Goal: Navigation & Orientation: Find specific page/section

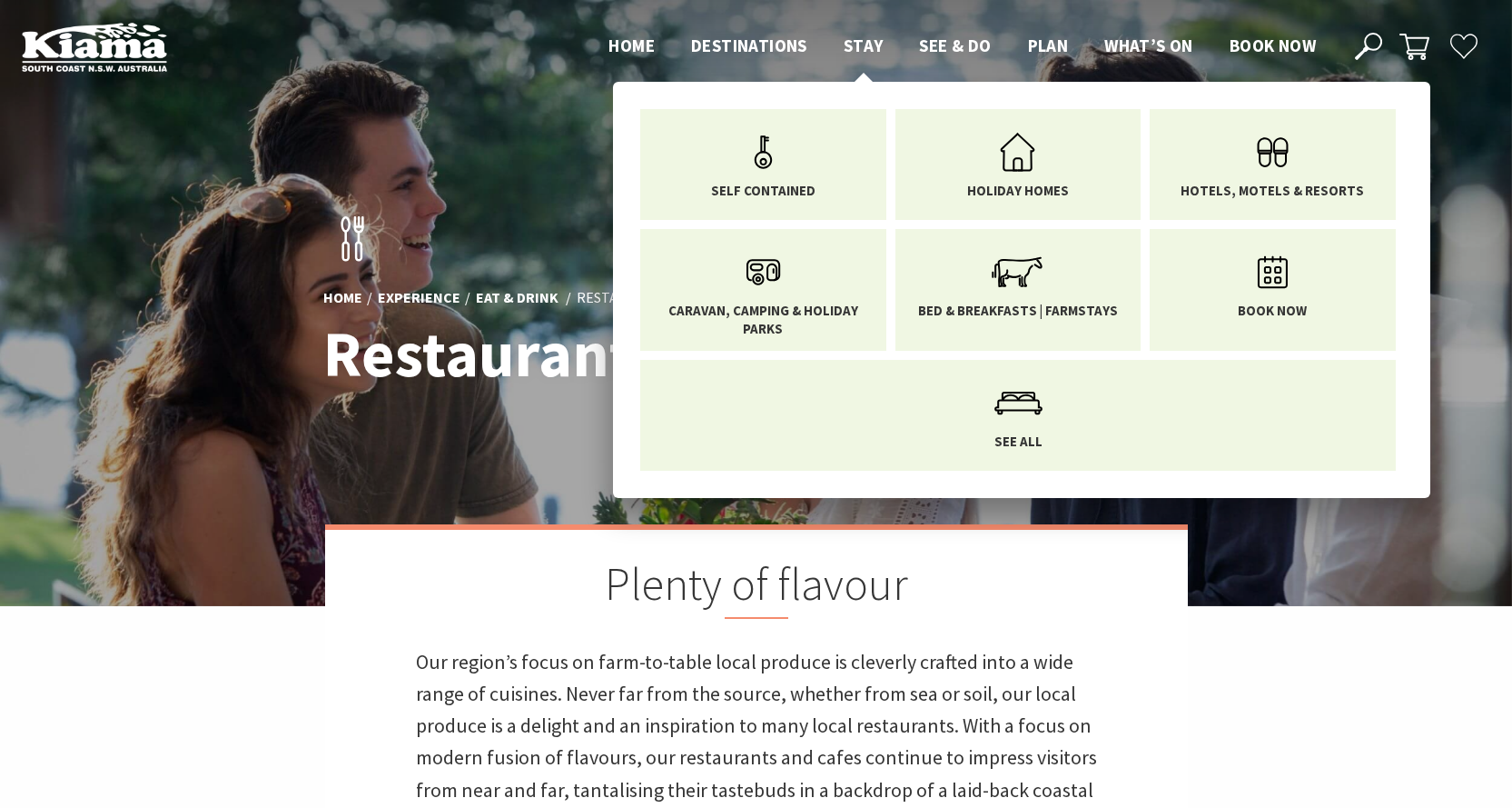
click at [855, 49] on span "Stay" at bounding box center [863, 46] width 40 height 21
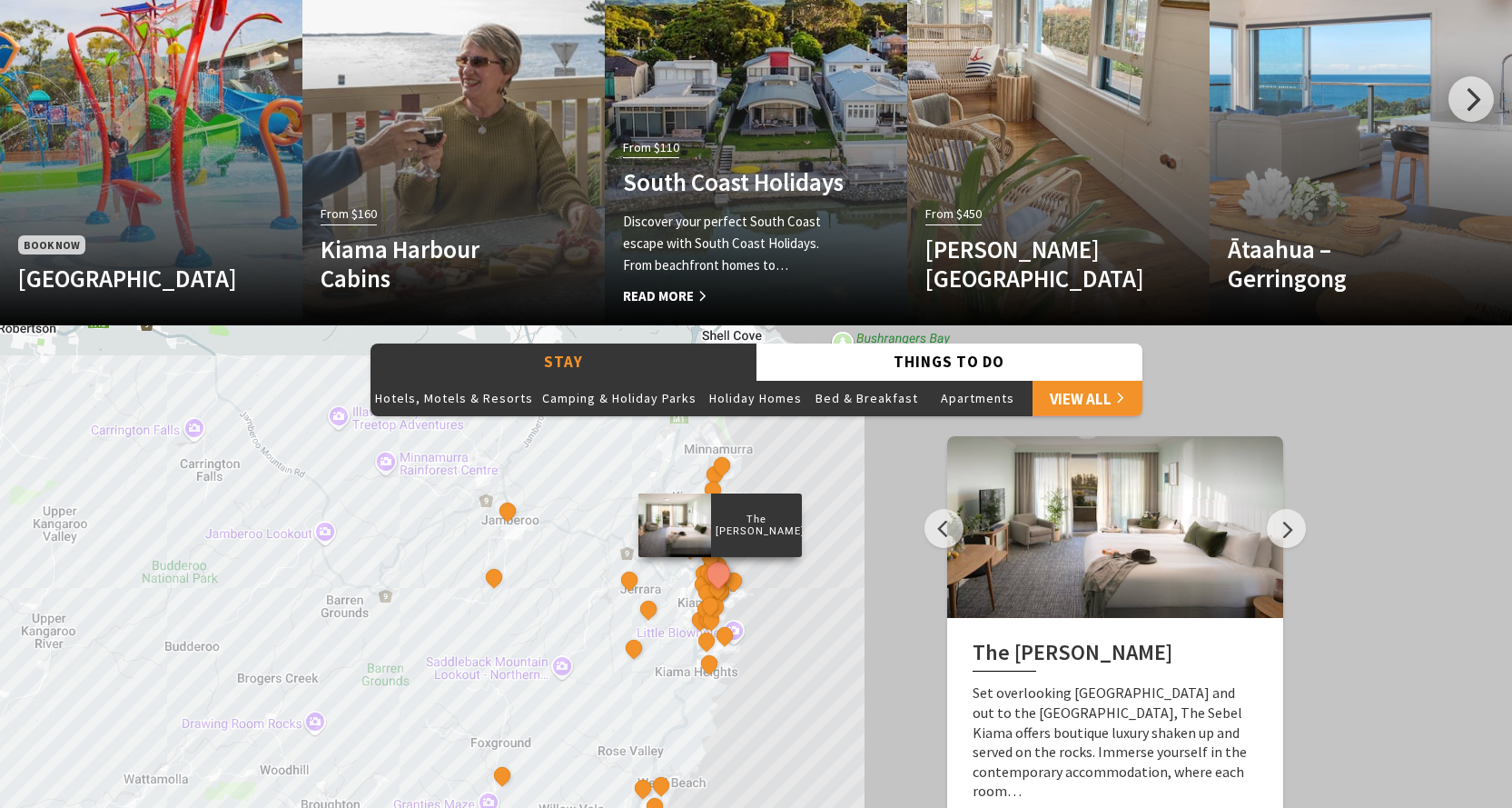
scroll to position [1545, 0]
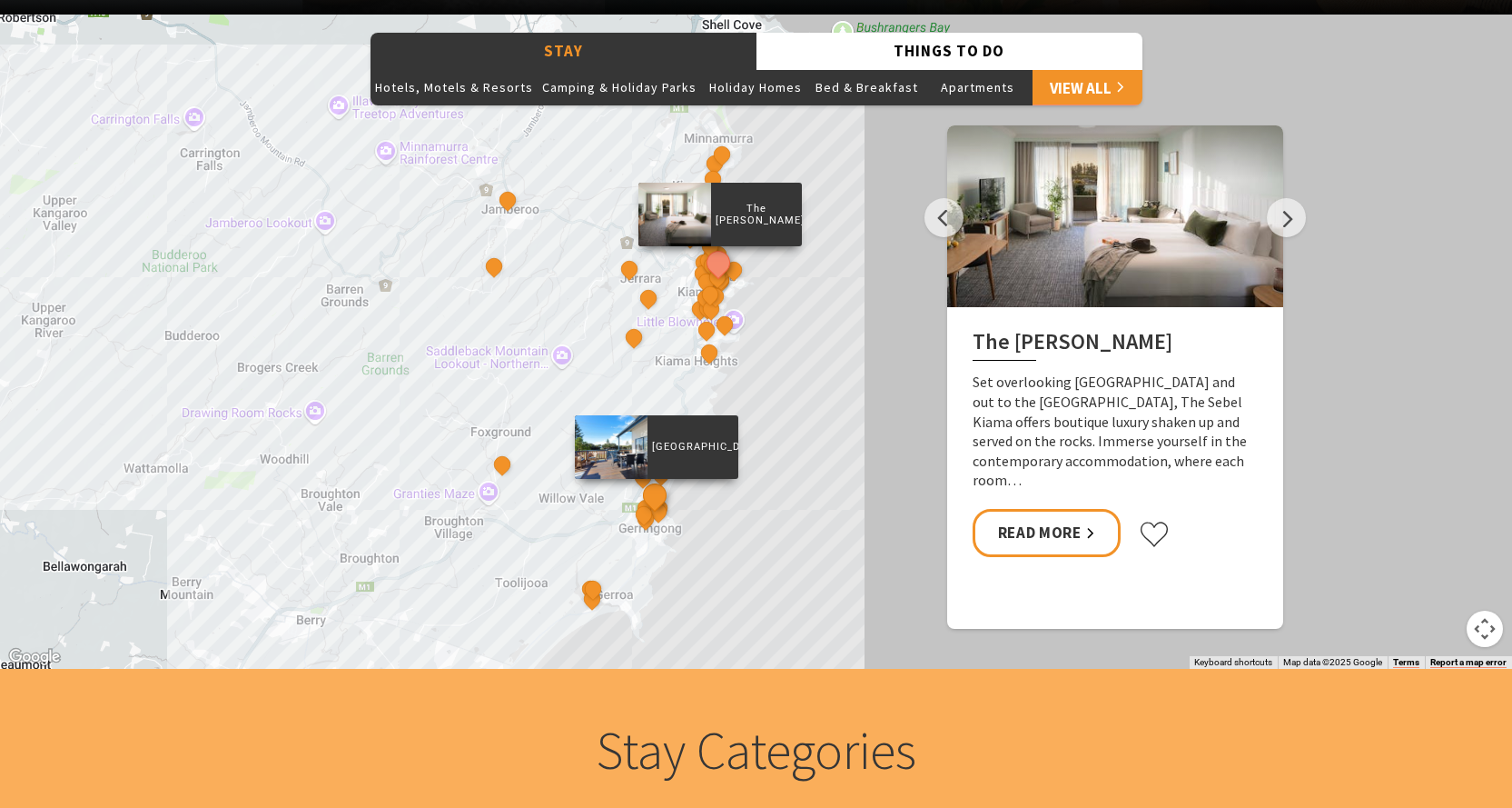
click at [645, 498] on button "See detail about Werri Beach Holiday Park" at bounding box center [654, 495] width 34 height 34
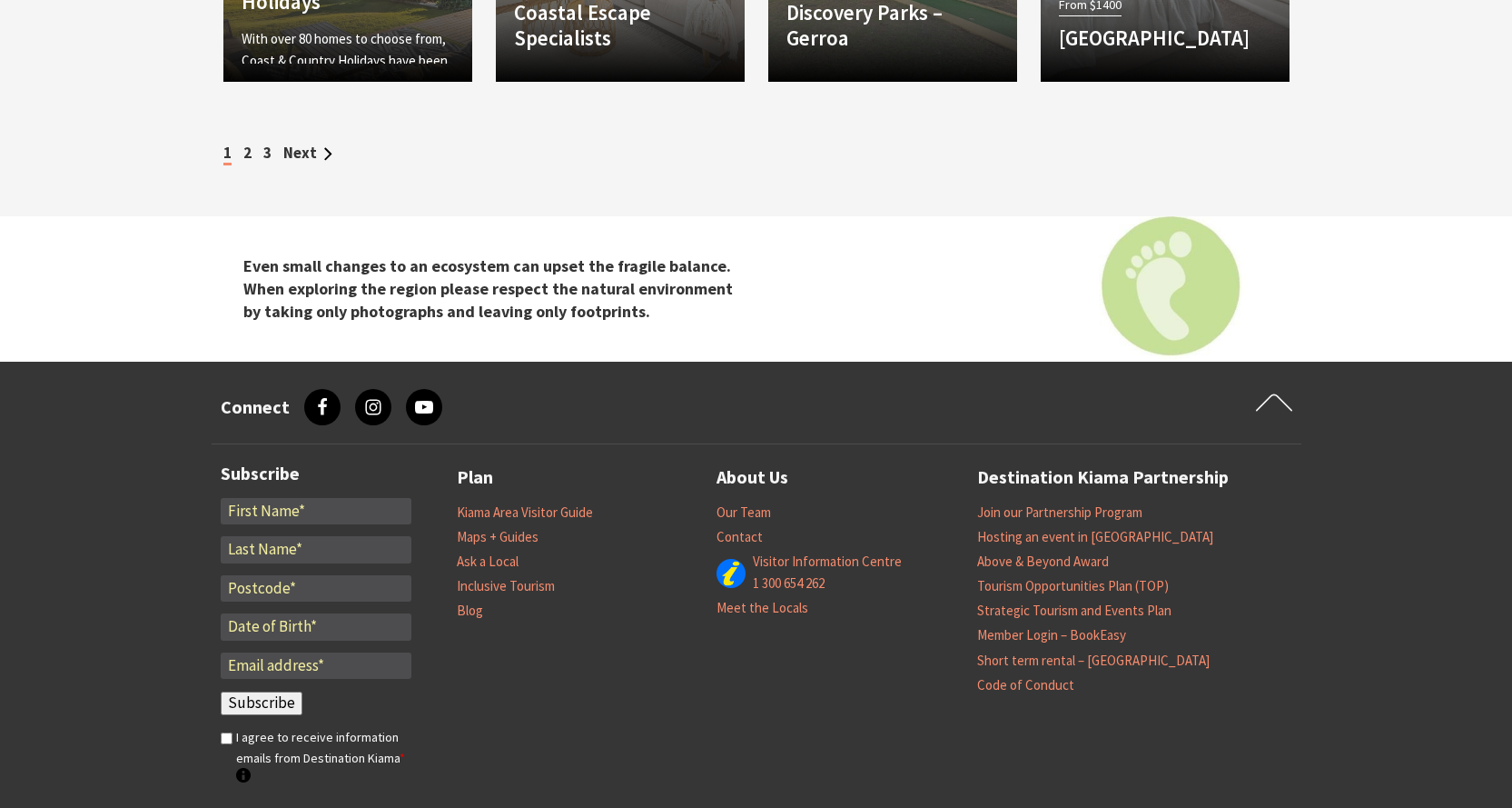
scroll to position [3985, 0]
